Goal: Task Accomplishment & Management: Use online tool/utility

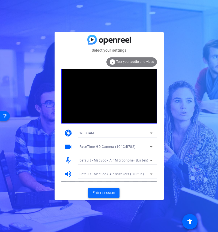
click at [108, 192] on span "Enter session" at bounding box center [104, 193] width 23 height 6
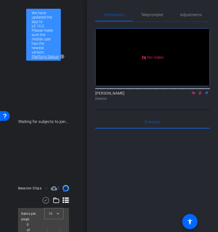
click at [196, 95] on icon at bounding box center [194, 93] width 4 height 4
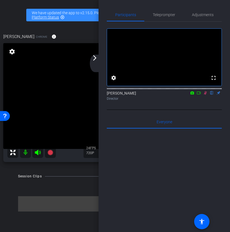
click at [205, 95] on icon at bounding box center [205, 93] width 4 height 4
click at [93, 59] on mat-icon "arrow_forward_ios" at bounding box center [94, 58] width 7 height 7
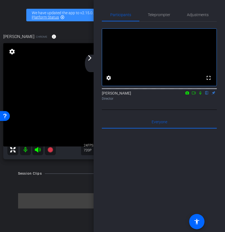
click at [93, 60] on div "arrow_back_ios_new arrow_forward_ios" at bounding box center [90, 64] width 11 height 18
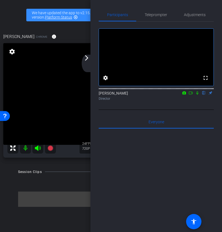
click at [87, 59] on mat-icon "arrow_forward_ios" at bounding box center [86, 58] width 7 height 7
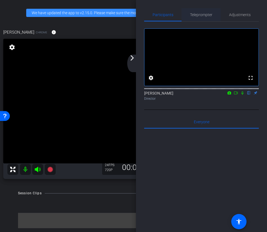
click at [206, 15] on span "Teleprompter" at bounding box center [201, 15] width 22 height 4
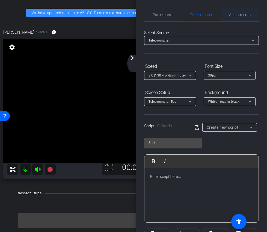
click at [247, 10] on span "Adjustments" at bounding box center [240, 14] width 22 height 13
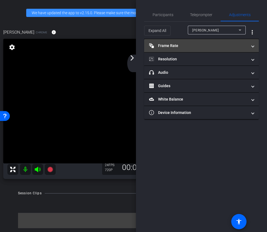
click at [194, 46] on mat-panel-title "Frame Rate Frame Rate" at bounding box center [198, 46] width 98 height 6
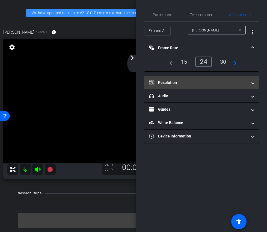
click at [195, 77] on mat-expansion-panel-header "Resolution" at bounding box center [201, 82] width 115 height 13
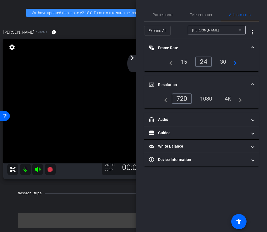
click at [209, 95] on div "1080" at bounding box center [206, 98] width 21 height 9
click at [209, 83] on mat-panel-title "Resolution" at bounding box center [198, 85] width 98 height 6
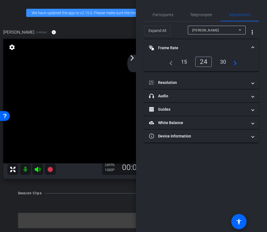
click at [205, 46] on mat-panel-title "Frame Rate Frame Rate" at bounding box center [198, 48] width 98 height 6
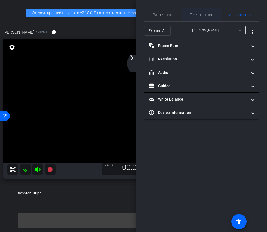
click at [203, 18] on span "Teleprompter" at bounding box center [201, 14] width 22 height 13
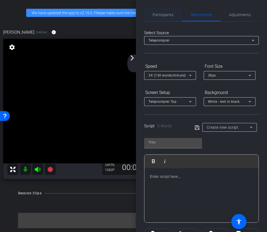
click at [158, 16] on span "Participants" at bounding box center [163, 15] width 21 height 4
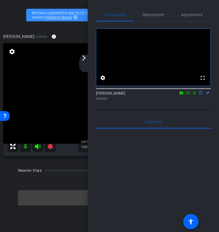
click at [83, 63] on div "arrow_back_ios_new arrow_forward_ios" at bounding box center [84, 64] width 11 height 18
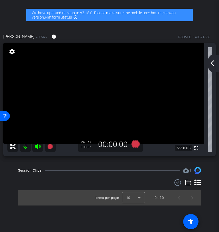
click at [214, 63] on mat-icon "arrow_back_ios_new" at bounding box center [212, 63] width 7 height 7
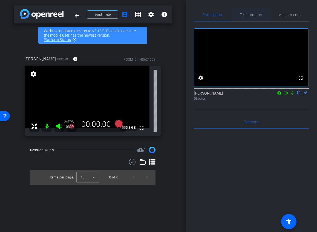
click at [252, 20] on span "Teleprompter" at bounding box center [251, 14] width 22 height 13
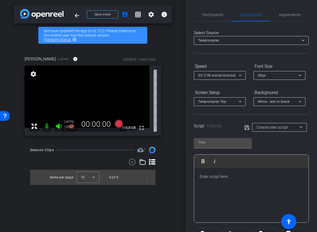
click at [216, 185] on div at bounding box center [251, 195] width 114 height 55
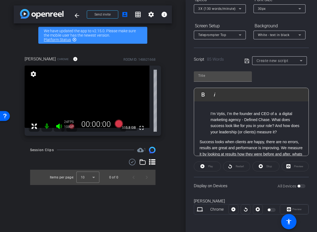
scroll to position [14, 0]
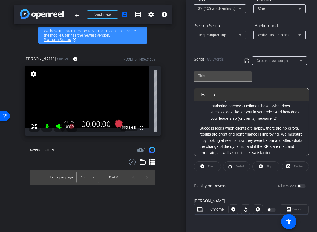
click at [247, 63] on icon at bounding box center [246, 61] width 5 height 7
type input "Default title 374"
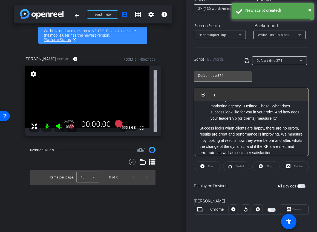
scroll to position [0, 0]
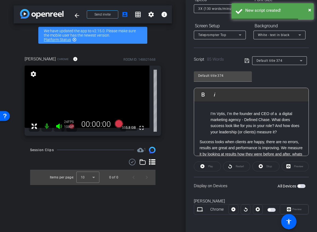
click at [209, 115] on ol "I’m Vytis, I’m the founder and CEO of a a digital marketing agency - Defined Ch…" at bounding box center [250, 123] width 103 height 25
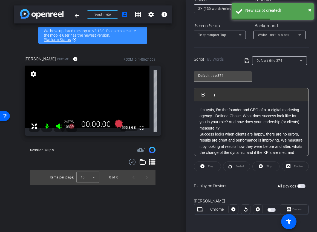
click at [231, 128] on p "I’m Vytis, I’m the founder and CEO of a a digital marketing agency - Defined Ch…" at bounding box center [250, 119] width 103 height 25
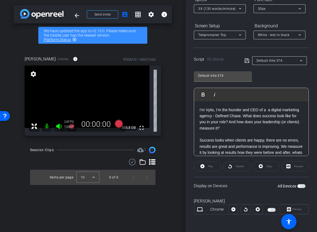
scroll to position [18, 0]
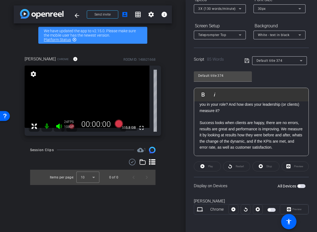
click at [301, 187] on span "button" at bounding box center [301, 186] width 8 height 4
click at [248, 60] on icon at bounding box center [246, 60] width 5 height 7
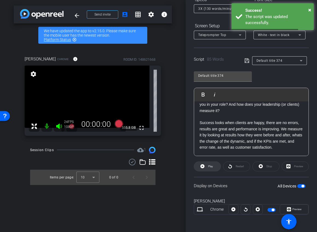
click at [202, 168] on icon at bounding box center [202, 166] width 4 height 7
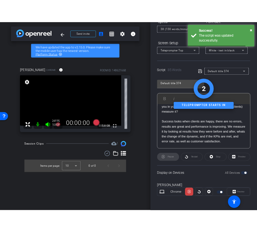
scroll to position [0, 0]
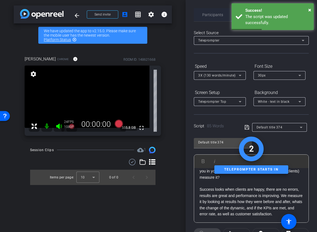
click at [208, 12] on span "Participants" at bounding box center [212, 14] width 21 height 13
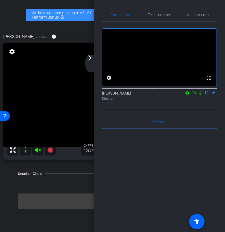
click at [90, 59] on mat-icon "arrow_forward_ios" at bounding box center [90, 58] width 7 height 7
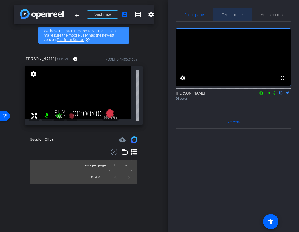
click at [224, 11] on span "Teleprompter" at bounding box center [233, 14] width 22 height 13
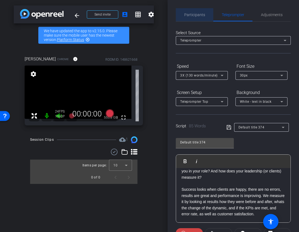
click at [197, 18] on span "Participants" at bounding box center [194, 14] width 21 height 13
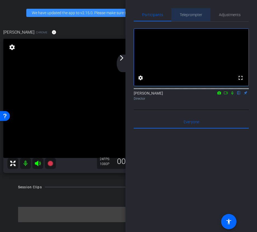
click at [191, 15] on span "Teleprompter" at bounding box center [190, 15] width 22 height 4
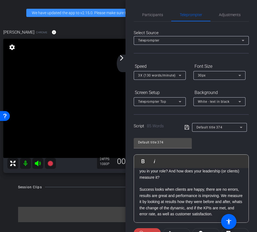
scroll to position [67, 0]
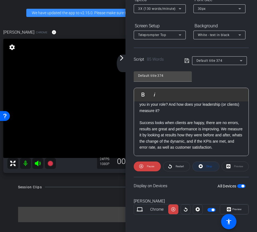
click at [210, 167] on span "Stop" at bounding box center [209, 166] width 6 height 3
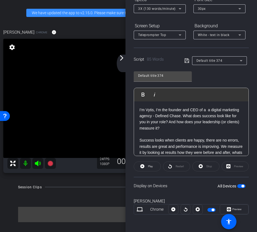
drag, startPoint x: 229, startPoint y: 148, endPoint x: 93, endPoint y: 88, distance: 149.1
click at [93, 88] on div "arrow_back TrueClicks x Defined Chase Remote - [EMAIL_ADDRESS][DOMAIN_NAME] Bac…" at bounding box center [128, 116] width 257 height 232
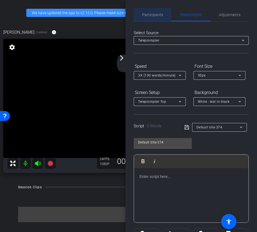
click at [157, 13] on span "Participants" at bounding box center [152, 15] width 21 height 4
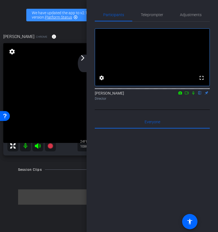
click at [87, 64] on div "arrow_back_ios_new arrow_forward_ios" at bounding box center [83, 64] width 11 height 18
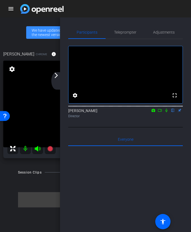
click at [57, 78] on mat-icon "arrow_forward_ios" at bounding box center [56, 75] width 7 height 7
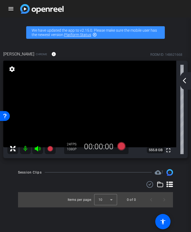
click at [183, 81] on mat-icon "arrow_back_ios_new" at bounding box center [185, 80] width 7 height 7
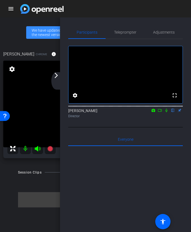
click at [160, 112] on icon at bounding box center [160, 111] width 4 height 4
click at [167, 112] on icon at bounding box center [166, 110] width 3 height 3
click at [61, 84] on div "arrow_back_ios_new arrow_forward_ios" at bounding box center [56, 81] width 11 height 18
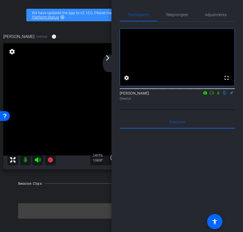
click at [110, 61] on mat-icon "arrow_forward_ios" at bounding box center [107, 58] width 7 height 7
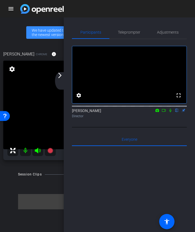
click at [162, 112] on icon at bounding box center [164, 111] width 4 height 4
click at [52, 80] on video at bounding box center [91, 105] width 177 height 89
click at [62, 78] on mat-icon "arrow_forward_ios" at bounding box center [60, 75] width 7 height 7
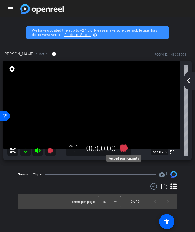
click at [122, 147] on icon at bounding box center [123, 148] width 8 height 8
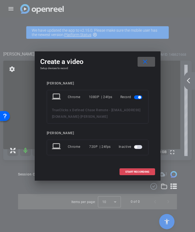
click at [135, 170] on button "START RECORDING" at bounding box center [138, 171] width 36 height 7
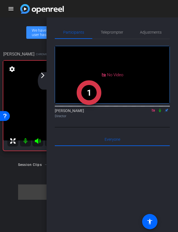
click at [43, 77] on mat-icon "arrow_forward_ios" at bounding box center [42, 75] width 7 height 7
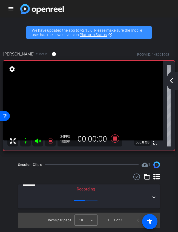
click at [169, 85] on div "arrow_back_ios_new arrow_forward_ios" at bounding box center [171, 81] width 11 height 18
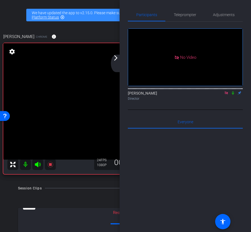
click at [118, 62] on div "arrow_back_ios_new arrow_forward_ios" at bounding box center [116, 64] width 11 height 18
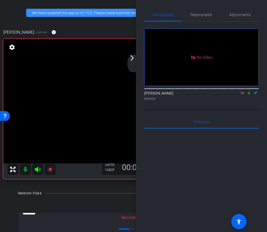
click at [130, 65] on div "arrow_back_ios_new arrow_forward_ios" at bounding box center [132, 64] width 11 height 18
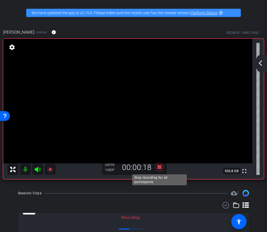
click at [159, 169] on icon at bounding box center [160, 167] width 8 height 8
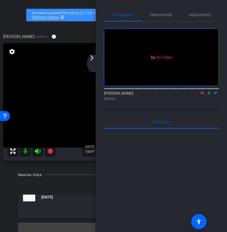
click at [210, 95] on icon at bounding box center [209, 93] width 4 height 4
click at [94, 64] on div "arrow_back_ios_new arrow_forward_ios" at bounding box center [92, 64] width 11 height 18
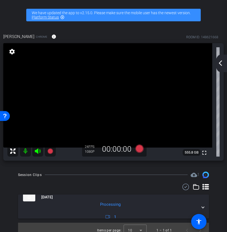
scroll to position [6, 0]
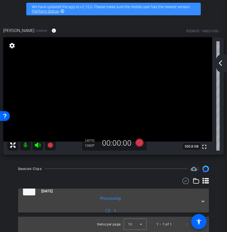
click at [195, 202] on mat-panel-description "Processing 1" at bounding box center [110, 205] width 174 height 19
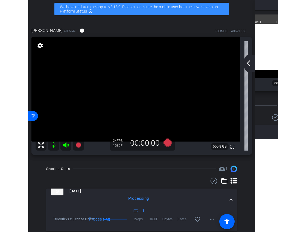
scroll to position [25, 0]
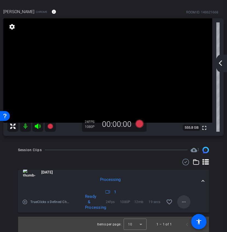
click at [187, 207] on span at bounding box center [183, 202] width 13 height 13
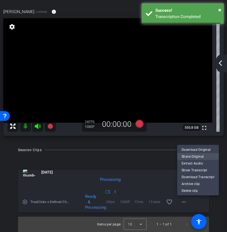
click at [193, 157] on span "Share Original" at bounding box center [198, 156] width 33 height 7
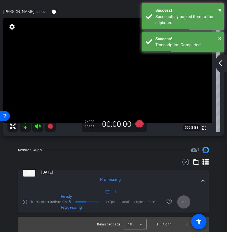
click at [184, 201] on mat-icon "more_horiz" at bounding box center [183, 202] width 7 height 7
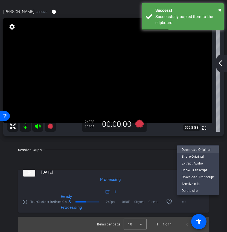
click at [192, 148] on span "Download Original" at bounding box center [198, 149] width 33 height 7
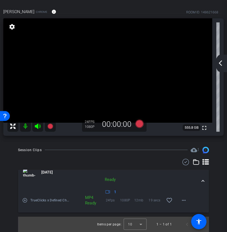
click at [222, 68] on div "arrow_back_ios_new arrow_forward_ios" at bounding box center [220, 64] width 11 height 18
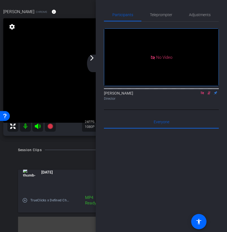
click at [209, 95] on icon at bounding box center [209, 93] width 3 height 4
click at [204, 94] on icon at bounding box center [202, 92] width 3 height 3
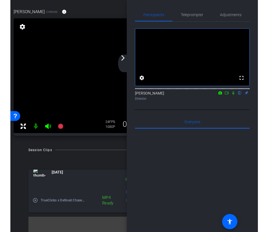
scroll to position [39, 0]
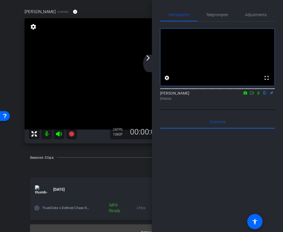
click at [145, 64] on div "arrow_back_ios_new arrow_forward_ios" at bounding box center [148, 64] width 11 height 18
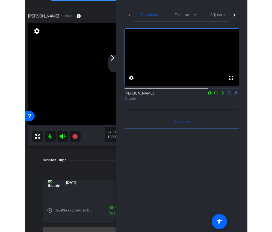
scroll to position [19, 0]
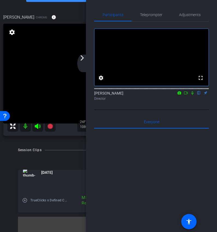
click at [82, 64] on div "arrow_back_ios_new arrow_forward_ios" at bounding box center [82, 64] width 11 height 18
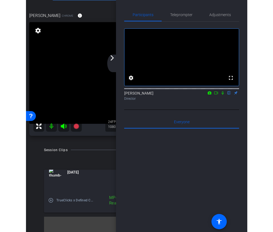
scroll to position [21, 0]
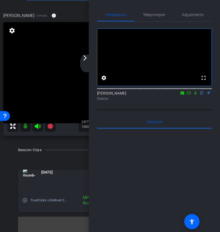
click at [189, 95] on icon at bounding box center [189, 93] width 4 height 4
click at [85, 57] on mat-icon "arrow_forward_ios" at bounding box center [85, 58] width 7 height 7
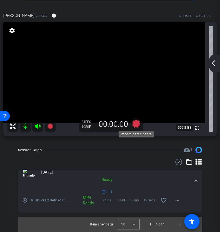
click at [138, 123] on icon at bounding box center [136, 124] width 8 height 8
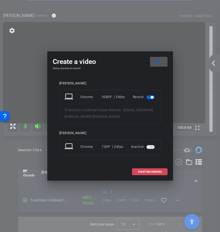
click at [155, 171] on span "START RECORDING" at bounding box center [150, 172] width 24 height 3
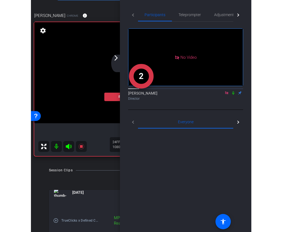
scroll to position [44, 0]
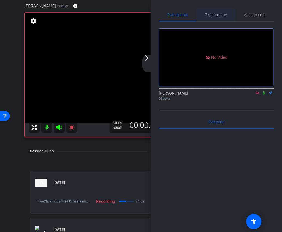
click at [223, 12] on span "Teleprompter" at bounding box center [216, 14] width 22 height 13
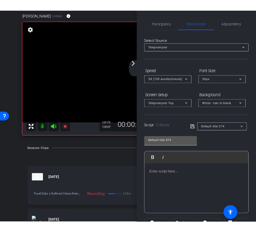
scroll to position [67, 0]
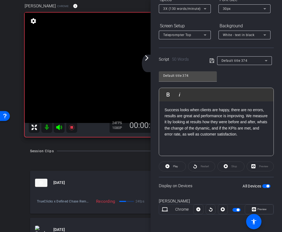
click at [268, 185] on span "button" at bounding box center [266, 186] width 8 height 4
click at [211, 62] on icon at bounding box center [211, 60] width 5 height 7
click at [173, 165] on div "Play" at bounding box center [172, 167] width 27 height 10
click at [170, 169] on div "Play" at bounding box center [172, 167] width 27 height 10
click at [268, 191] on div "Display on Devices All Devices" at bounding box center [216, 186] width 115 height 18
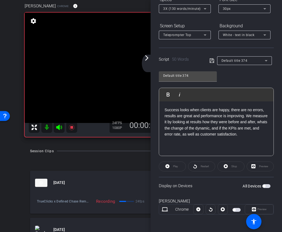
click at [267, 188] on div "All Devices" at bounding box center [256, 185] width 28 height 5
click at [266, 186] on span "button" at bounding box center [266, 186] width 8 height 4
click at [174, 165] on span "Play" at bounding box center [175, 166] width 5 height 3
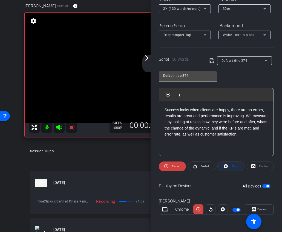
click at [231, 165] on span "Stop" at bounding box center [234, 166] width 6 height 3
click at [178, 169] on span at bounding box center [172, 166] width 27 height 13
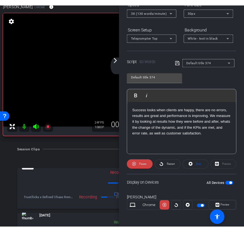
scroll to position [35, 0]
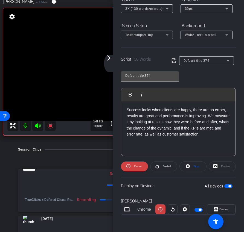
click at [108, 59] on mat-icon "arrow_forward_ios" at bounding box center [109, 58] width 7 height 7
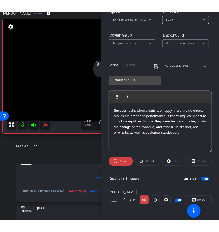
scroll to position [0, 0]
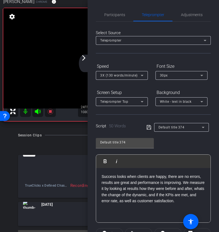
click at [86, 60] on mat-icon "arrow_forward_ios" at bounding box center [83, 58] width 7 height 7
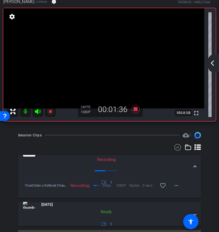
click at [214, 61] on mat-icon "arrow_back_ios_new" at bounding box center [212, 63] width 7 height 7
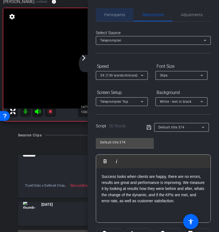
click at [120, 16] on span "Participants" at bounding box center [114, 15] width 21 height 4
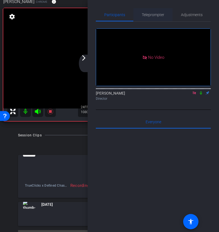
click at [156, 17] on span "Teleprompter" at bounding box center [153, 14] width 22 height 13
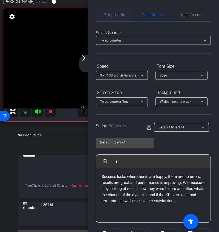
click at [118, 16] on span "Participants" at bounding box center [114, 15] width 21 height 4
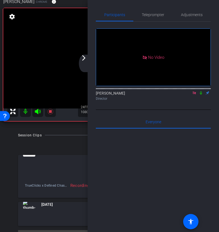
click at [194, 91] on icon at bounding box center [194, 93] width 4 height 4
click at [85, 59] on mat-icon "arrow_forward_ios" at bounding box center [83, 58] width 7 height 7
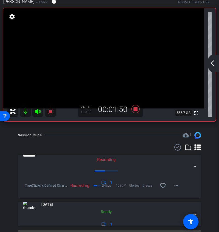
click at [208, 65] on div "arrow_back_ios_new arrow_forward_ios" at bounding box center [212, 64] width 11 height 18
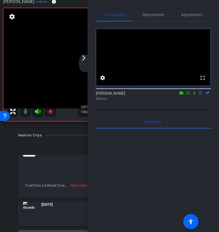
click at [86, 60] on mat-icon "arrow_forward_ios" at bounding box center [83, 58] width 7 height 7
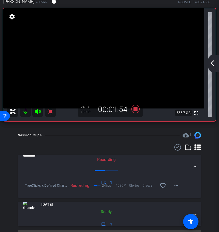
click at [208, 65] on div "arrow_back_ios_new arrow_forward_ios" at bounding box center [212, 64] width 11 height 18
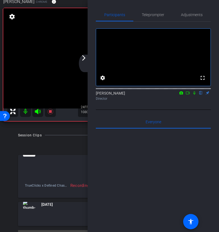
click at [189, 95] on icon at bounding box center [187, 93] width 4 height 4
click at [150, 18] on span "Teleprompter" at bounding box center [153, 14] width 22 height 13
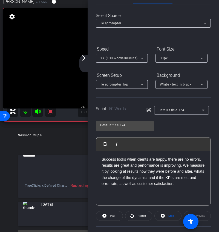
scroll to position [30, 0]
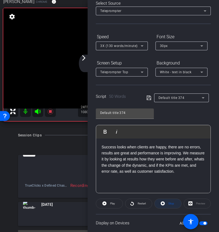
click at [172, 206] on span "Stop" at bounding box center [170, 204] width 7 height 8
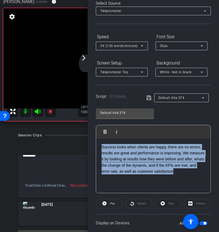
drag, startPoint x: 189, startPoint y: 174, endPoint x: 87, endPoint y: 127, distance: 112.2
click at [87, 127] on div "arrow_back TrueClicks x Defined Chase Remote - [EMAIL_ADDRESS][DOMAIN_NAME] Bac…" at bounding box center [109, 116] width 219 height 232
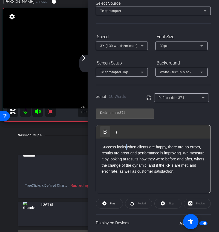
drag, startPoint x: 199, startPoint y: 175, endPoint x: 100, endPoint y: 135, distance: 106.7
click at [100, 135] on div "Play Play from this location Play Selected Play and display the selected text o…" at bounding box center [153, 159] width 115 height 68
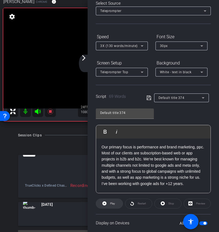
click at [105, 208] on span at bounding box center [109, 203] width 27 height 13
click at [167, 206] on span "Stop" at bounding box center [170, 204] width 7 height 8
click at [108, 206] on span at bounding box center [109, 203] width 27 height 13
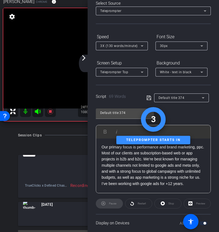
scroll to position [0, 0]
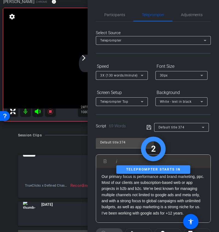
click at [112, 23] on div "Select Source Teleprompter Speed 3X (130 words/minute) Font Size 30px Screen Se…" at bounding box center [153, 156] width 115 height 269
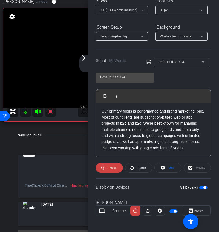
scroll to position [67, 0]
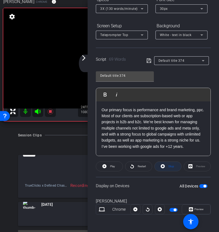
click at [176, 164] on span at bounding box center [168, 166] width 27 height 13
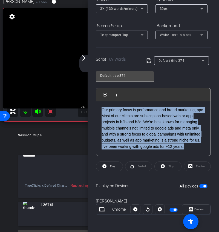
drag, startPoint x: 191, startPoint y: 147, endPoint x: 72, endPoint y: 74, distance: 139.2
click at [72, 74] on div "arrow_back TrueClicks x Defined Chase Remote - [EMAIL_ADDRESS][DOMAIN_NAME] Bac…" at bounding box center [109, 116] width 219 height 232
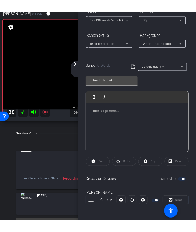
scroll to position [0, 0]
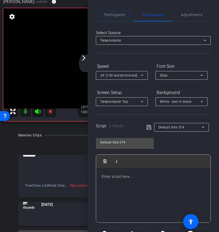
click at [119, 18] on span "Participants" at bounding box center [114, 14] width 21 height 13
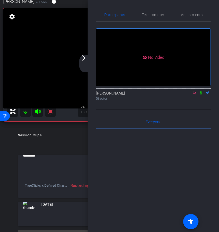
click at [195, 91] on icon at bounding box center [194, 92] width 3 height 3
click at [81, 59] on mat-icon "arrow_forward_ios" at bounding box center [83, 58] width 7 height 7
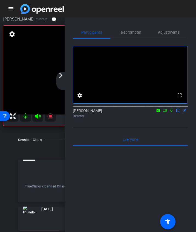
click at [63, 75] on mat-icon "arrow_forward_ios" at bounding box center [60, 75] width 7 height 7
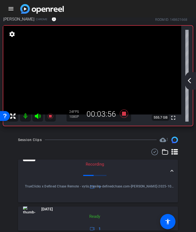
click at [191, 81] on mat-icon "arrow_back_ios_new" at bounding box center [189, 80] width 7 height 7
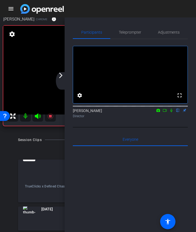
click at [166, 112] on icon at bounding box center [165, 110] width 4 height 3
click at [132, 29] on span "Teleprompter" at bounding box center [130, 32] width 22 height 13
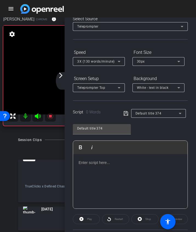
scroll to position [48, 0]
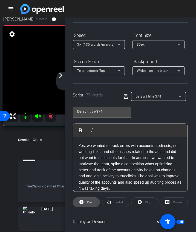
click at [84, 204] on span at bounding box center [86, 202] width 27 height 13
click at [145, 202] on span "Stop" at bounding box center [147, 203] width 7 height 8
click at [81, 206] on span at bounding box center [86, 202] width 27 height 13
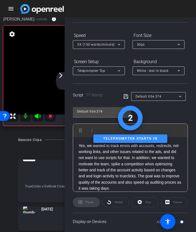
click at [59, 78] on mat-icon "arrow_forward_ios" at bounding box center [60, 75] width 7 height 7
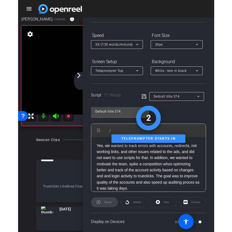
scroll to position [0, 0]
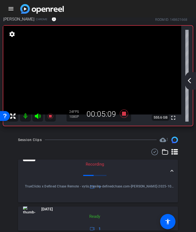
click at [185, 80] on div "arrow_back_ios_new arrow_forward_ios" at bounding box center [189, 81] width 11 height 18
click at [185, 80] on div "arrow_back TrueClicks x Defined Chase Remote - [EMAIL_ADDRESS][DOMAIN_NAME] Bac…" at bounding box center [98, 134] width 196 height 232
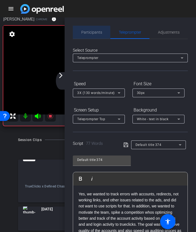
click at [86, 32] on span "Participants" at bounding box center [91, 32] width 21 height 4
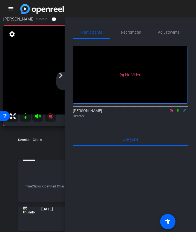
click at [172, 109] on icon at bounding box center [171, 110] width 3 height 3
click at [60, 74] on mat-icon "arrow_forward_ios" at bounding box center [60, 75] width 7 height 7
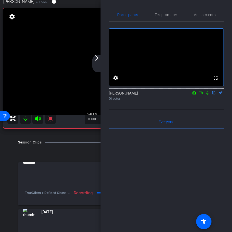
click at [102, 59] on div "arrow_back_ios_new arrow_forward_ios" at bounding box center [97, 64] width 11 height 18
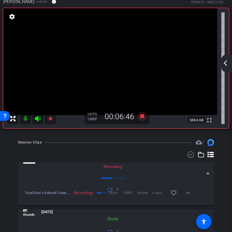
click at [226, 63] on mat-icon "arrow_back_ios_new" at bounding box center [225, 63] width 7 height 7
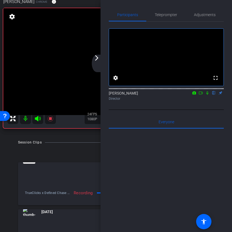
click at [100, 58] on mat-icon "arrow_forward_ios" at bounding box center [96, 58] width 7 height 7
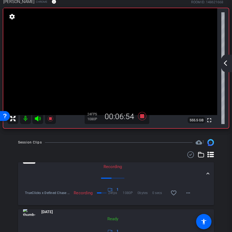
click at [226, 62] on mat-icon "arrow_back_ios_new" at bounding box center [225, 63] width 7 height 7
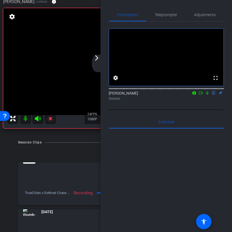
click at [200, 95] on icon at bounding box center [200, 93] width 4 height 4
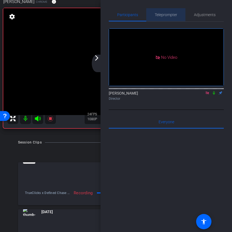
click at [165, 12] on span "Teleprompter" at bounding box center [166, 14] width 22 height 13
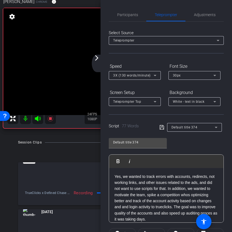
scroll to position [5, 0]
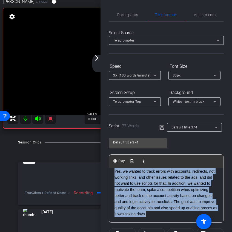
drag, startPoint x: 157, startPoint y: 218, endPoint x: 107, endPoint y: 171, distance: 69.1
click at [107, 171] on div "Participants Teleprompter Adjustments Ariam Eqbe Director Everyone 0 Mark all r…" at bounding box center [165, 116] width 131 height 232
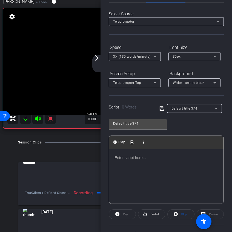
scroll to position [44, 0]
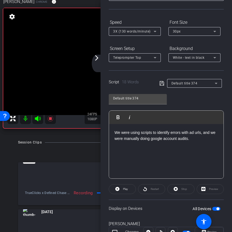
click at [177, 191] on div "Stop" at bounding box center [180, 189] width 27 height 10
click at [120, 191] on span at bounding box center [122, 189] width 27 height 13
click at [179, 190] on span at bounding box center [180, 189] width 27 height 13
click at [123, 188] on span "Play" at bounding box center [125, 189] width 5 height 3
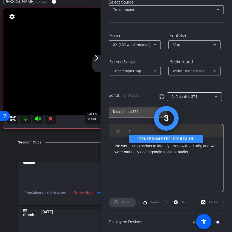
scroll to position [0, 0]
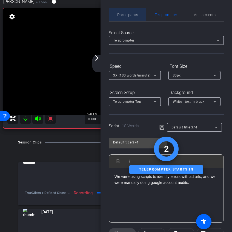
click at [127, 16] on span "Participants" at bounding box center [127, 15] width 21 height 4
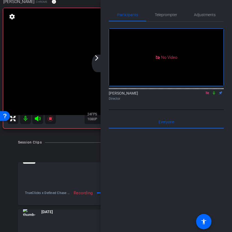
click at [95, 60] on mat-icon "arrow_forward_ios" at bounding box center [96, 58] width 7 height 7
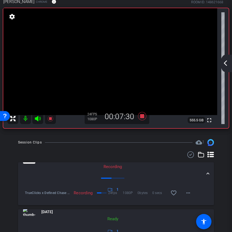
click at [226, 66] on mat-icon "arrow_back_ios_new" at bounding box center [225, 63] width 7 height 7
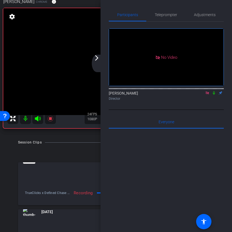
click at [213, 91] on icon at bounding box center [213, 93] width 4 height 4
click at [165, 13] on span "Teleprompter" at bounding box center [166, 15] width 22 height 4
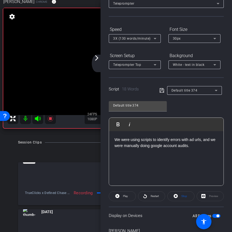
scroll to position [43, 0]
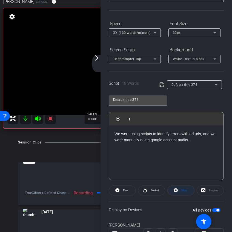
click at [180, 193] on span "Stop" at bounding box center [183, 191] width 7 height 8
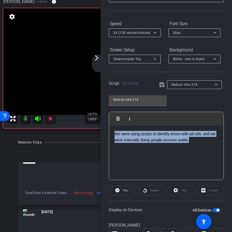
drag, startPoint x: 201, startPoint y: 141, endPoint x: 80, endPoint y: 115, distance: 124.1
click at [80, 115] on div "arrow_back TrueClicks x Defined Chase Remote - [EMAIL_ADDRESS][DOMAIN_NAME] Bac…" at bounding box center [116, 116] width 232 height 232
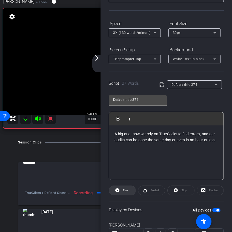
click at [130, 189] on span at bounding box center [122, 190] width 27 height 13
click at [174, 189] on icon at bounding box center [175, 190] width 4 height 4
click at [123, 192] on span "Play" at bounding box center [125, 190] width 5 height 3
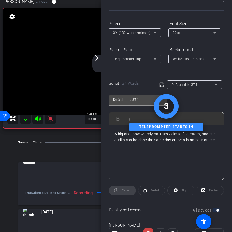
click at [100, 61] on mat-icon "arrow_forward_ios" at bounding box center [96, 58] width 7 height 7
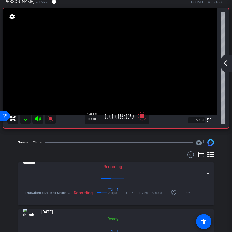
scroll to position [0, 0]
click at [226, 61] on mat-icon "arrow_back_ios_new" at bounding box center [225, 63] width 7 height 7
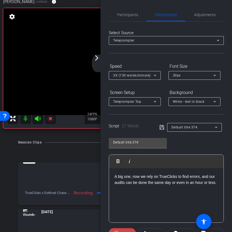
scroll to position [67, 0]
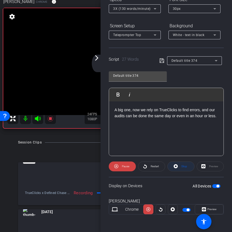
click at [185, 169] on span "Stop" at bounding box center [183, 167] width 7 height 8
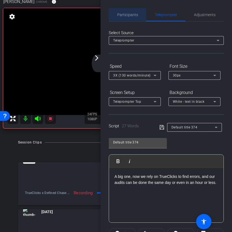
click at [134, 18] on span "Participants" at bounding box center [127, 14] width 21 height 13
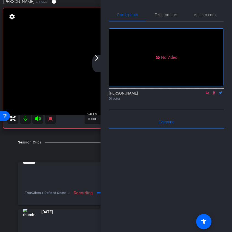
click at [214, 91] on icon at bounding box center [213, 93] width 3 height 4
click at [162, 17] on span "Teleprompter" at bounding box center [166, 14] width 22 height 13
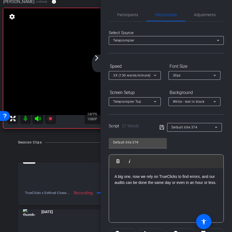
click at [99, 63] on div "arrow_back_ios_new arrow_forward_ios" at bounding box center [97, 64] width 11 height 18
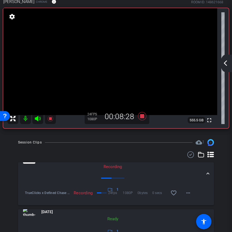
click at [225, 63] on mat-icon "arrow_back_ios_new" at bounding box center [225, 63] width 7 height 7
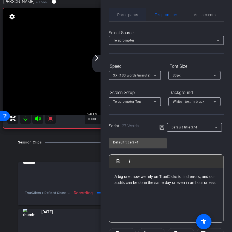
click at [135, 13] on span "Participants" at bounding box center [127, 15] width 21 height 4
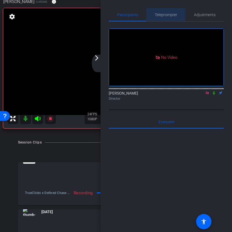
click at [161, 12] on span "Teleprompter" at bounding box center [166, 14] width 22 height 13
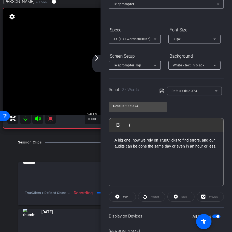
scroll to position [67, 0]
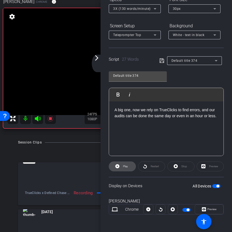
click at [120, 168] on span at bounding box center [122, 166] width 27 height 13
click at [96, 61] on mat-icon "arrow_forward_ios" at bounding box center [96, 58] width 7 height 7
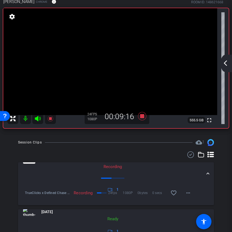
click at [226, 60] on mat-icon "arrow_back_ios_new" at bounding box center [225, 63] width 7 height 7
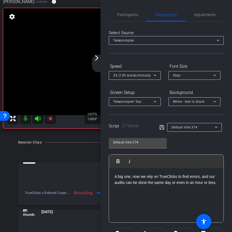
scroll to position [67, 0]
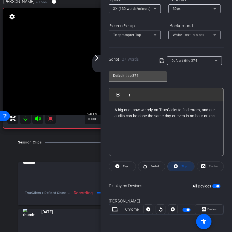
click at [182, 169] on span "Stop" at bounding box center [183, 167] width 7 height 8
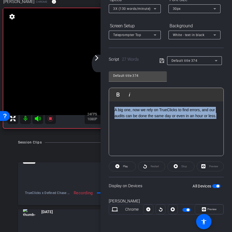
drag, startPoint x: 218, startPoint y: 117, endPoint x: 70, endPoint y: 104, distance: 148.5
click at [70, 104] on div "arrow_back TrueClicks x Defined Chase Remote - [EMAIL_ADDRESS][DOMAIN_NAME] Bac…" at bounding box center [116, 116] width 232 height 232
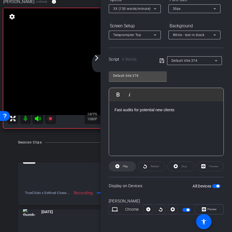
click at [124, 167] on span "Play" at bounding box center [125, 166] width 5 height 3
click at [182, 167] on span "Stop" at bounding box center [184, 166] width 6 height 3
click at [123, 166] on span "Play" at bounding box center [125, 166] width 5 height 3
click at [98, 60] on mat-icon "arrow_forward_ios" at bounding box center [96, 58] width 7 height 7
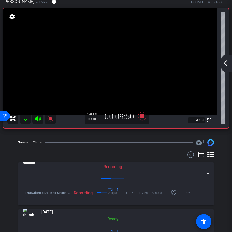
click at [226, 64] on mat-icon "arrow_back_ios_new" at bounding box center [225, 63] width 7 height 7
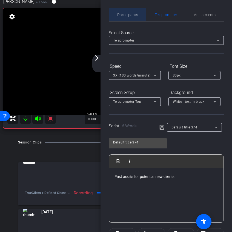
click at [145, 19] on div "Participants" at bounding box center [127, 14] width 37 height 13
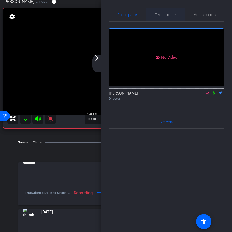
click at [160, 13] on span "Teleprompter" at bounding box center [166, 15] width 22 height 4
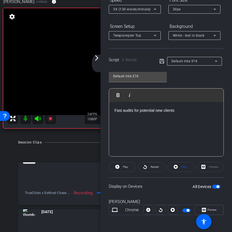
scroll to position [67, 0]
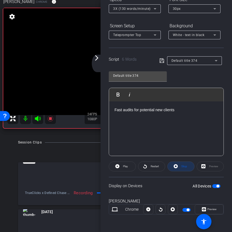
click at [186, 171] on span at bounding box center [180, 166] width 27 height 13
click at [112, 170] on span at bounding box center [122, 166] width 27 height 13
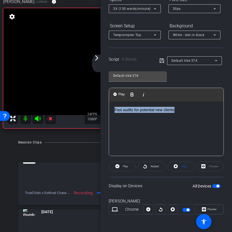
drag, startPoint x: 177, startPoint y: 108, endPoint x: 82, endPoint y: 107, distance: 95.4
click at [82, 107] on div "arrow_back TrueClicks x Defined Chase Remote - [EMAIL_ADDRESS][DOMAIN_NAME] Bac…" at bounding box center [116, 116] width 232 height 232
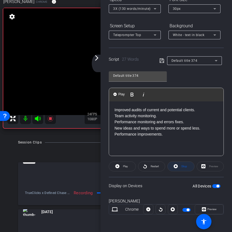
click at [186, 168] on span "Stop" at bounding box center [183, 167] width 7 height 8
click at [121, 171] on span at bounding box center [122, 166] width 27 height 13
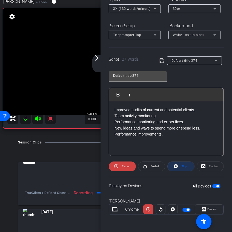
click at [185, 166] on span "Stop" at bounding box center [184, 166] width 6 height 3
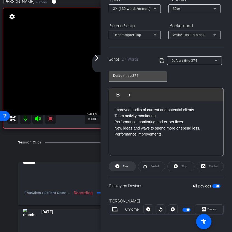
click at [121, 167] on span at bounding box center [122, 166] width 27 height 13
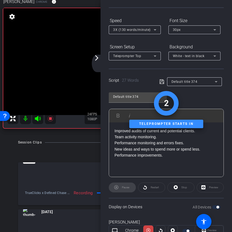
scroll to position [0, 0]
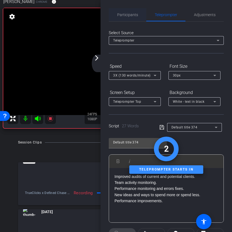
click at [135, 15] on span "Participants" at bounding box center [127, 15] width 21 height 4
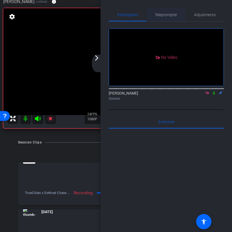
click at [169, 18] on span "Teleprompter" at bounding box center [166, 14] width 22 height 13
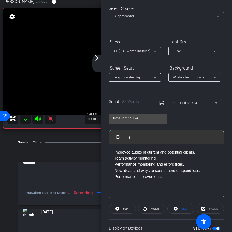
scroll to position [67, 0]
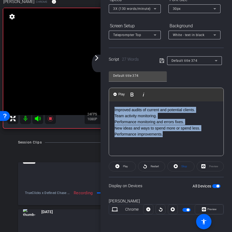
drag, startPoint x: 165, startPoint y: 138, endPoint x: 109, endPoint y: 109, distance: 63.1
click at [109, 109] on div "Improved audits of current and potential clients. Team activity monitoring. Per…" at bounding box center [166, 128] width 114 height 55
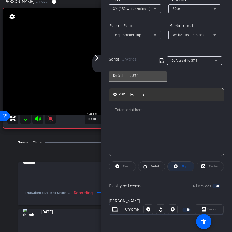
click at [177, 166] on icon at bounding box center [175, 166] width 4 height 4
click at [97, 63] on div "arrow_back_ios_new arrow_forward_ios" at bounding box center [97, 64] width 11 height 18
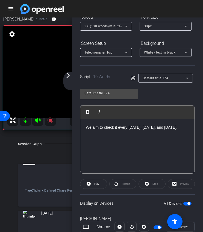
click at [69, 82] on div "arrow_back_ios_new arrow_forward_ios" at bounding box center [68, 81] width 11 height 18
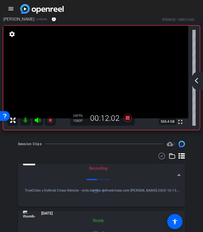
scroll to position [0, 0]
click at [196, 78] on mat-icon "arrow_back_ios_new" at bounding box center [196, 80] width 7 height 7
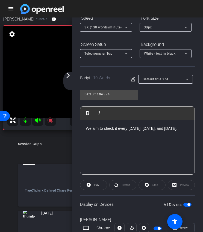
scroll to position [67, 0]
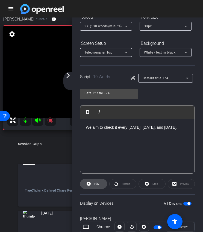
click at [93, 186] on span "Play" at bounding box center [96, 184] width 6 height 8
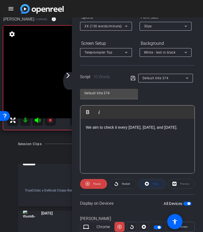
click at [153, 182] on span "Stop" at bounding box center [154, 184] width 7 height 8
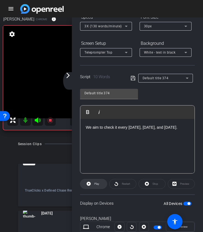
click at [91, 187] on span at bounding box center [93, 183] width 27 height 13
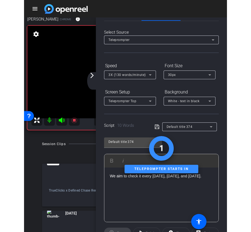
scroll to position [0, 0]
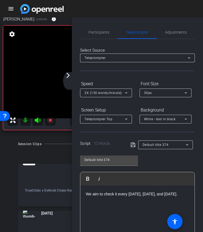
click at [69, 75] on mat-icon "arrow_forward_ios" at bounding box center [68, 75] width 7 height 7
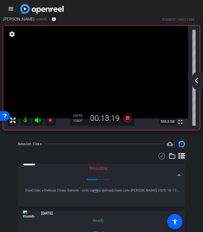
click at [194, 79] on mat-icon "arrow_back_ios_new" at bounding box center [196, 80] width 7 height 7
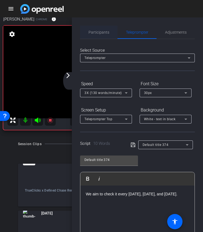
click at [108, 32] on span "Participants" at bounding box center [99, 32] width 21 height 4
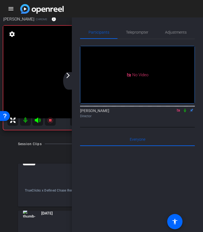
click at [186, 109] on icon at bounding box center [185, 111] width 4 height 4
click at [186, 109] on icon at bounding box center [185, 111] width 3 height 4
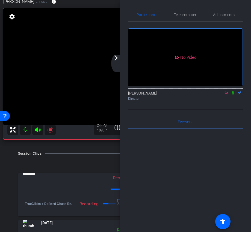
click at [116, 60] on mat-icon "arrow_forward_ios" at bounding box center [116, 58] width 7 height 7
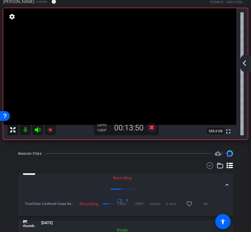
click at [245, 64] on mat-icon "arrow_back_ios_new" at bounding box center [244, 63] width 7 height 7
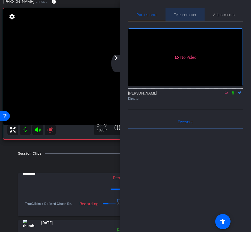
click at [183, 16] on span "Teleprompter" at bounding box center [185, 15] width 22 height 4
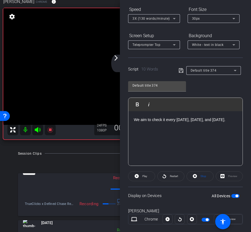
scroll to position [63, 0]
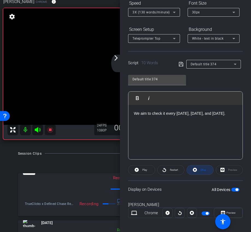
click at [199, 171] on span at bounding box center [200, 170] width 27 height 13
drag, startPoint x: 237, startPoint y: 114, endPoint x: 129, endPoint y: 113, distance: 108.6
click at [129, 113] on div "We aim to check it every [DATE], [DATE], and [DATE]." at bounding box center [186, 132] width 114 height 55
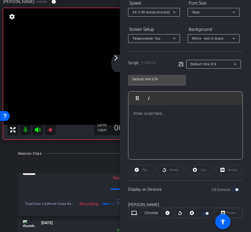
scroll to position [0, 0]
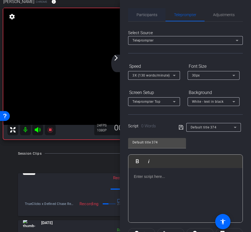
click at [149, 15] on span "Participants" at bounding box center [147, 15] width 21 height 4
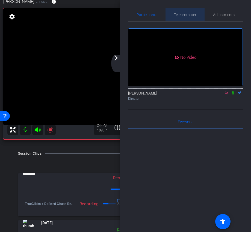
click at [180, 14] on span "Teleprompter" at bounding box center [185, 15] width 22 height 4
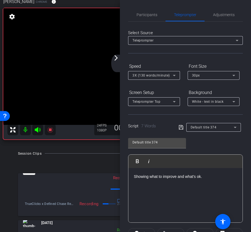
scroll to position [48, 0]
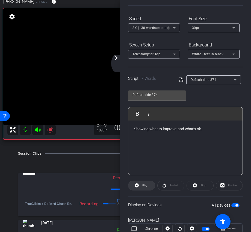
click at [145, 185] on span "Play" at bounding box center [144, 185] width 5 height 3
click at [201, 186] on span "Stop" at bounding box center [204, 185] width 6 height 3
click at [145, 186] on span "Play" at bounding box center [144, 185] width 5 height 3
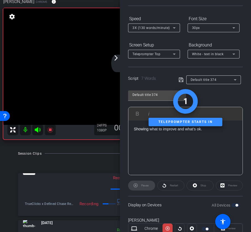
click at [116, 60] on mat-icon "arrow_forward_ios" at bounding box center [116, 58] width 7 height 7
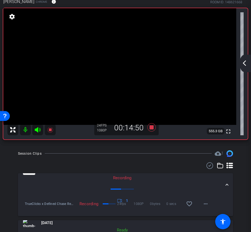
click at [242, 64] on mat-icon "arrow_back_ios_new" at bounding box center [244, 63] width 7 height 7
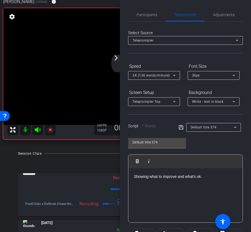
scroll to position [67, 0]
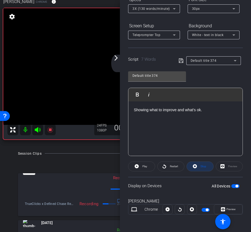
click at [197, 168] on icon at bounding box center [195, 166] width 4 height 7
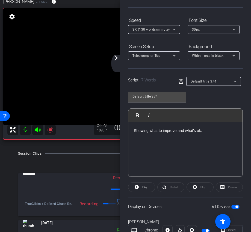
scroll to position [46, 0]
click at [149, 186] on span at bounding box center [142, 186] width 27 height 13
click at [116, 63] on div "arrow_back_ios_new arrow_forward_ios" at bounding box center [116, 64] width 11 height 18
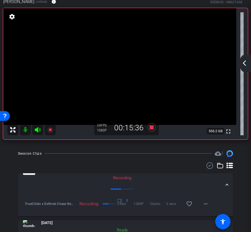
click at [245, 62] on mat-icon "arrow_back_ios_new" at bounding box center [244, 63] width 7 height 7
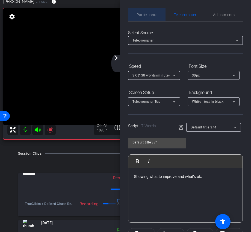
click at [148, 15] on span "Participants" at bounding box center [147, 15] width 21 height 4
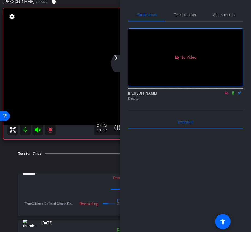
click at [228, 91] on icon at bounding box center [227, 93] width 4 height 4
click at [120, 58] on div "arrow_back_ios_new arrow_forward_ios" at bounding box center [116, 64] width 11 height 18
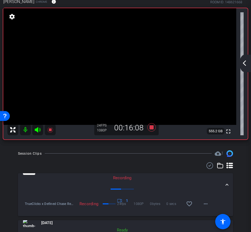
click at [245, 65] on mat-icon "arrow_back_ios_new" at bounding box center [244, 63] width 7 height 7
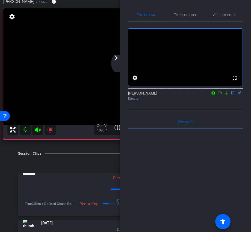
click at [220, 95] on icon at bounding box center [220, 93] width 4 height 4
click at [174, 28] on div "No Video" at bounding box center [185, 57] width 115 height 58
click at [179, 15] on span "Teleprompter" at bounding box center [185, 15] width 22 height 4
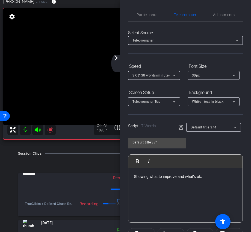
click at [150, 174] on p "Showing what to improve and what's ok." at bounding box center [185, 177] width 103 height 6
drag, startPoint x: 207, startPoint y: 180, endPoint x: 87, endPoint y: 178, distance: 120.1
click at [87, 178] on div "arrow_back TrueClicks x Defined Chase Remote - [EMAIL_ADDRESS][DOMAIN_NAME] Bac…" at bounding box center [125, 116] width 251 height 232
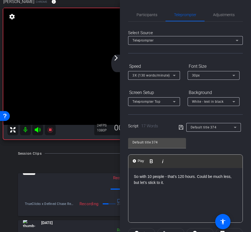
scroll to position [67, 0]
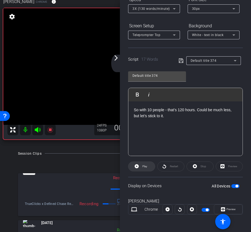
click at [144, 169] on span "Play" at bounding box center [144, 167] width 6 height 8
click at [197, 167] on icon at bounding box center [195, 166] width 4 height 4
click at [147, 164] on span "Play" at bounding box center [144, 167] width 6 height 8
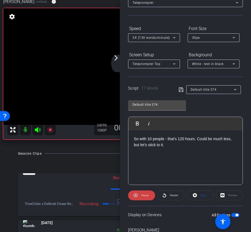
scroll to position [37, 0]
click at [199, 196] on span at bounding box center [200, 195] width 27 height 13
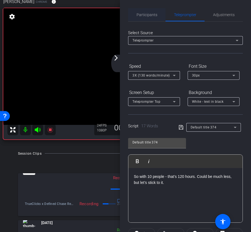
click at [147, 14] on span "Participants" at bounding box center [147, 15] width 21 height 4
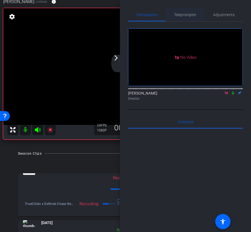
click at [193, 13] on span "Teleprompter" at bounding box center [185, 15] width 22 height 4
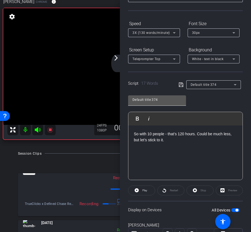
scroll to position [47, 0]
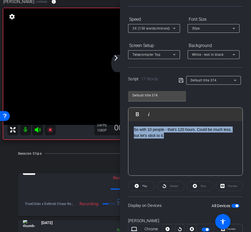
drag, startPoint x: 168, startPoint y: 137, endPoint x: 132, endPoint y: 120, distance: 40.0
click at [132, 120] on div "Play Play from this location Play Selected Play and display the selected text o…" at bounding box center [185, 141] width 115 height 68
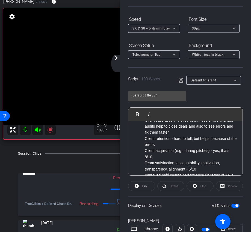
scroll to position [0, 0]
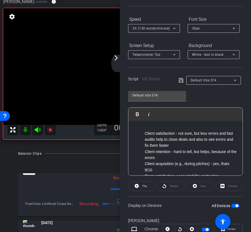
click at [143, 133] on ol "Client satisfaction - not sure, but less errors and fast audits help to close d…" at bounding box center [185, 176] width 103 height 92
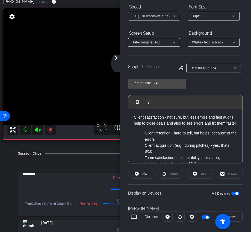
click at [144, 134] on ol "Client retention - hard to tell, but helps, because of the errors Client acquis…" at bounding box center [185, 167] width 103 height 74
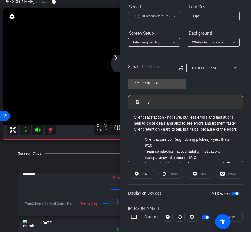
scroll to position [67, 0]
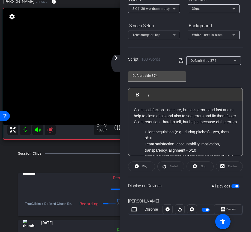
click at [145, 140] on p "Client acquisition (e.g., during pitches) - yes, thats 8/10" at bounding box center [191, 135] width 92 height 12
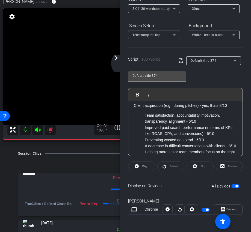
scroll to position [24, 0]
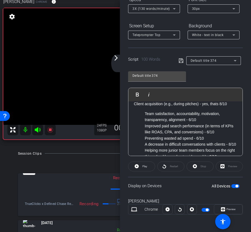
click at [144, 118] on ol "Team satisfaction, accountability, motivation, transparency, alignment - 6/10 I…" at bounding box center [185, 135] width 103 height 49
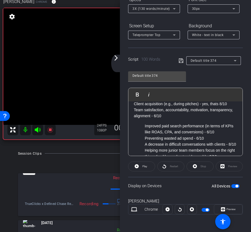
click at [144, 132] on ol "Improved paid search performance (in terms of KPIs like ROAS, CPA, and conversi…" at bounding box center [185, 141] width 103 height 37
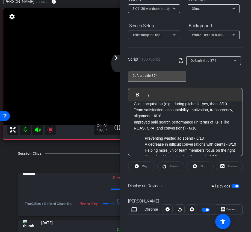
click at [143, 143] on ol "Preventing wasted ad spend - 6/10 A decrease in difficult conversations with cl…" at bounding box center [185, 147] width 103 height 25
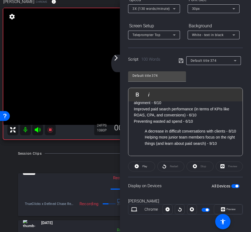
click at [143, 135] on ol "A decrease in difficult conversations with clients - 8/10 Helping more junior t…" at bounding box center [185, 137] width 103 height 18
click at [142, 141] on ol "Helping more junior team members focus on the right things (and learn about pai…" at bounding box center [185, 140] width 103 height 12
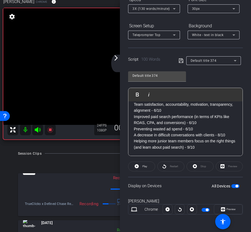
scroll to position [0, 0]
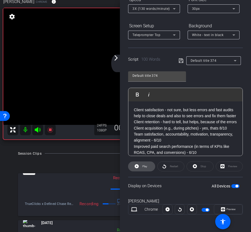
click at [142, 164] on span "Play" at bounding box center [144, 167] width 6 height 8
click at [200, 165] on span "Stop" at bounding box center [202, 167] width 7 height 8
click at [149, 166] on span at bounding box center [142, 166] width 27 height 13
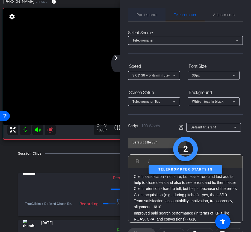
click at [157, 17] on div "Participants" at bounding box center [146, 14] width 37 height 13
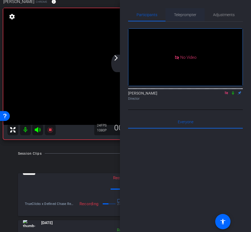
click at [185, 17] on span "Teleprompter" at bounding box center [185, 14] width 22 height 13
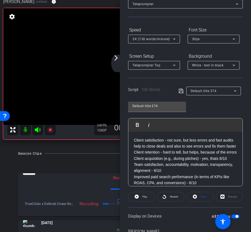
scroll to position [67, 0]
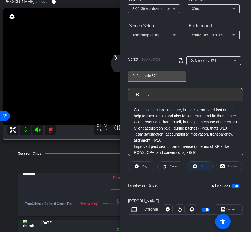
click at [199, 167] on span "Stop" at bounding box center [202, 167] width 7 height 8
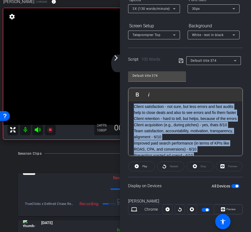
scroll to position [0, 0]
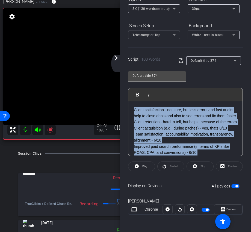
drag, startPoint x: 205, startPoint y: 147, endPoint x: 113, endPoint y: 88, distance: 109.2
click at [113, 88] on div "arrow_back TrueClicks x Defined Chase Remote - [EMAIL_ADDRESS][DOMAIN_NAME] Bac…" at bounding box center [125, 116] width 251 height 232
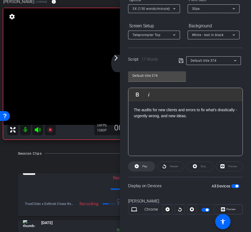
click at [149, 164] on span at bounding box center [142, 166] width 27 height 13
click at [201, 167] on span "Stop" at bounding box center [204, 166] width 6 height 3
click at [144, 166] on span "Play" at bounding box center [144, 166] width 5 height 3
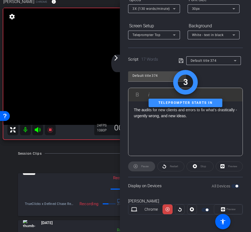
click at [118, 59] on mat-icon "arrow_forward_ios" at bounding box center [116, 58] width 7 height 7
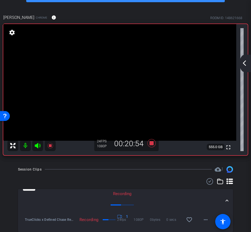
scroll to position [17, 0]
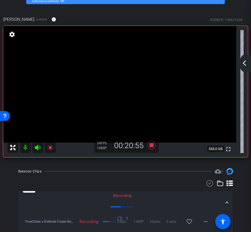
click at [247, 59] on div "arrow_back_ios_new arrow_forward_ios" at bounding box center [245, 64] width 11 height 18
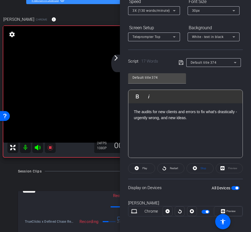
scroll to position [65, 0]
click at [207, 166] on span at bounding box center [200, 168] width 27 height 13
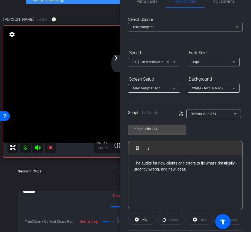
scroll to position [0, 0]
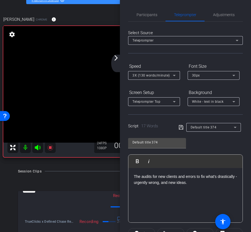
click at [150, 23] on div "Select Source Teleprompter Speed 3X (130 words/minute) Font Size 30px Screen Se…" at bounding box center [185, 156] width 115 height 269
click at [151, 16] on span "Participants" at bounding box center [147, 15] width 21 height 4
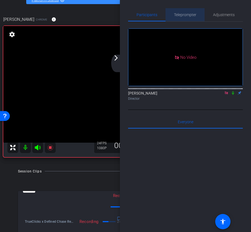
click at [186, 14] on span "Teleprompter" at bounding box center [185, 15] width 22 height 4
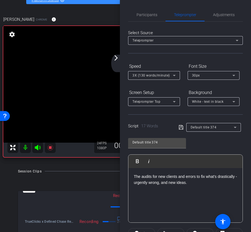
scroll to position [46, 0]
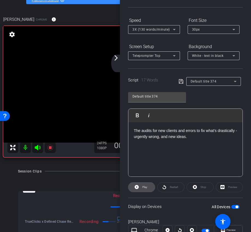
click at [138, 188] on icon at bounding box center [137, 187] width 4 height 4
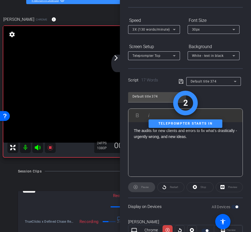
click at [119, 57] on mat-icon "arrow_forward_ios" at bounding box center [116, 58] width 7 height 7
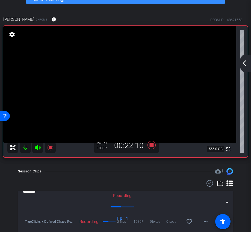
click at [245, 58] on div "arrow_back_ios_new arrow_forward_ios" at bounding box center [245, 64] width 11 height 18
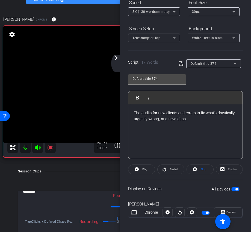
scroll to position [67, 0]
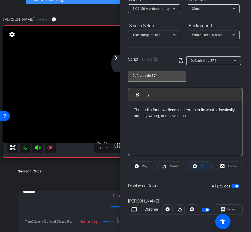
click at [199, 163] on span "Stop" at bounding box center [202, 167] width 7 height 8
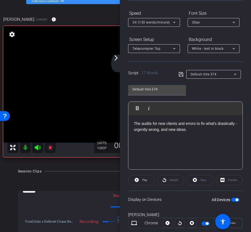
scroll to position [0, 0]
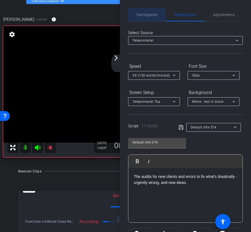
click at [147, 19] on span "Participants" at bounding box center [147, 14] width 21 height 13
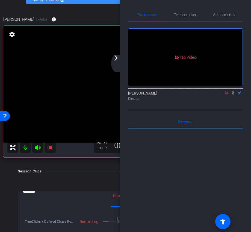
click at [116, 66] on div "arrow_back_ios_new arrow_forward_ios" at bounding box center [116, 64] width 11 height 18
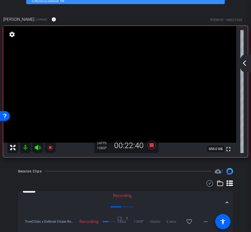
click at [245, 62] on mat-icon "arrow_back_ios_new" at bounding box center [244, 63] width 7 height 7
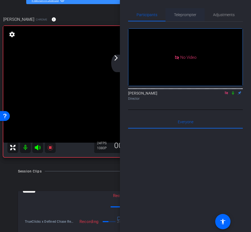
click at [181, 18] on span "Teleprompter" at bounding box center [185, 14] width 22 height 13
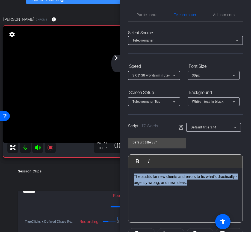
drag, startPoint x: 195, startPoint y: 183, endPoint x: 94, endPoint y: 159, distance: 103.5
click at [94, 159] on div "arrow_back TrueClicks x Defined Chase Remote - [EMAIL_ADDRESS][DOMAIN_NAME] Bac…" at bounding box center [125, 116] width 251 height 232
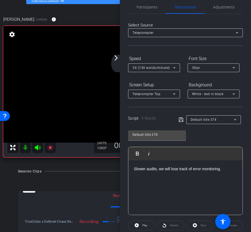
scroll to position [31, 0]
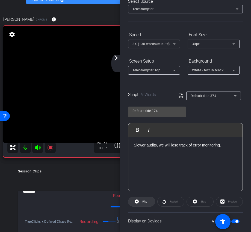
click at [147, 205] on span "Play" at bounding box center [144, 202] width 6 height 8
click at [190, 202] on span at bounding box center [200, 201] width 27 height 13
click at [149, 200] on span at bounding box center [142, 201] width 27 height 13
click at [203, 203] on span "Stop" at bounding box center [204, 201] width 6 height 3
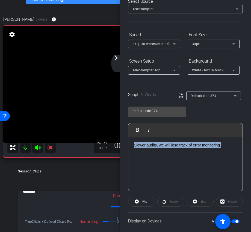
drag, startPoint x: 223, startPoint y: 146, endPoint x: 129, endPoint y: 144, distance: 93.5
click at [129, 144] on div "Slower audits, we will lose track of error monitoring." at bounding box center [186, 164] width 114 height 55
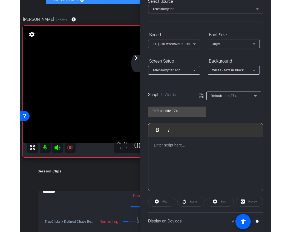
scroll to position [0, 0]
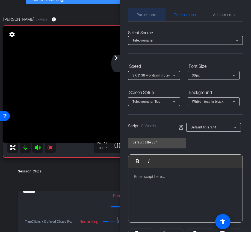
click at [145, 15] on span "Participants" at bounding box center [147, 15] width 21 height 4
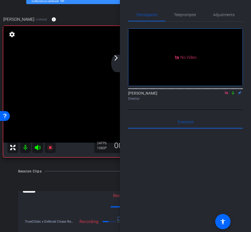
click at [119, 57] on mat-icon "arrow_forward_ios" at bounding box center [116, 58] width 7 height 7
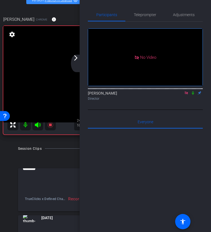
click at [77, 59] on mat-icon "arrow_forward_ios" at bounding box center [75, 58] width 7 height 7
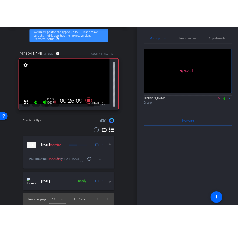
scroll to position [24, 0]
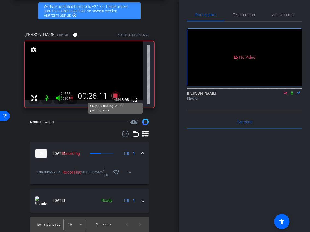
click at [115, 95] on icon at bounding box center [115, 96] width 8 height 8
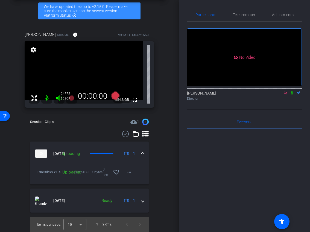
click at [285, 91] on icon at bounding box center [285, 92] width 3 height 3
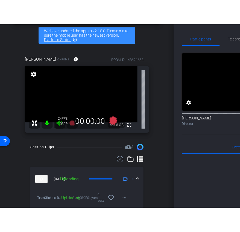
scroll to position [13, 0]
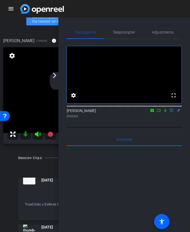
click at [58, 79] on div "arrow_back_ios_new arrow_forward_ios" at bounding box center [54, 81] width 11 height 18
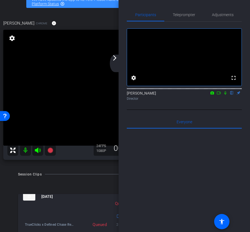
click at [116, 60] on mat-icon "arrow_forward_ios" at bounding box center [114, 58] width 7 height 7
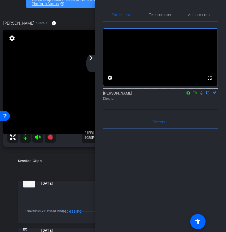
click at [91, 63] on div "arrow_back_ios_new arrow_forward_ios" at bounding box center [91, 64] width 11 height 18
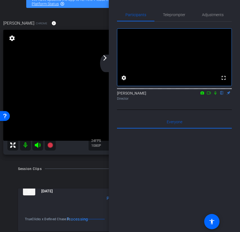
click at [106, 62] on div "arrow_back_ios_new arrow_forward_ios" at bounding box center [105, 64] width 11 height 18
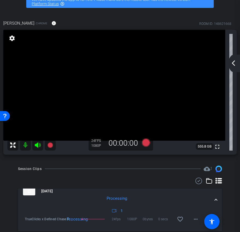
click at [236, 62] on mat-icon "arrow_back_ios_new" at bounding box center [233, 63] width 7 height 7
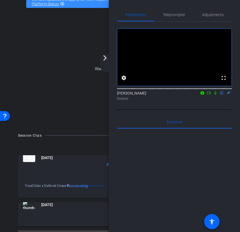
click at [209, 95] on icon at bounding box center [209, 93] width 4 height 4
click at [220, 95] on icon at bounding box center [222, 93] width 4 height 4
click at [111, 65] on div "arrow_back_ios_new arrow_forward_ios" at bounding box center [105, 64] width 11 height 18
